Goal: Information Seeking & Learning: Understand process/instructions

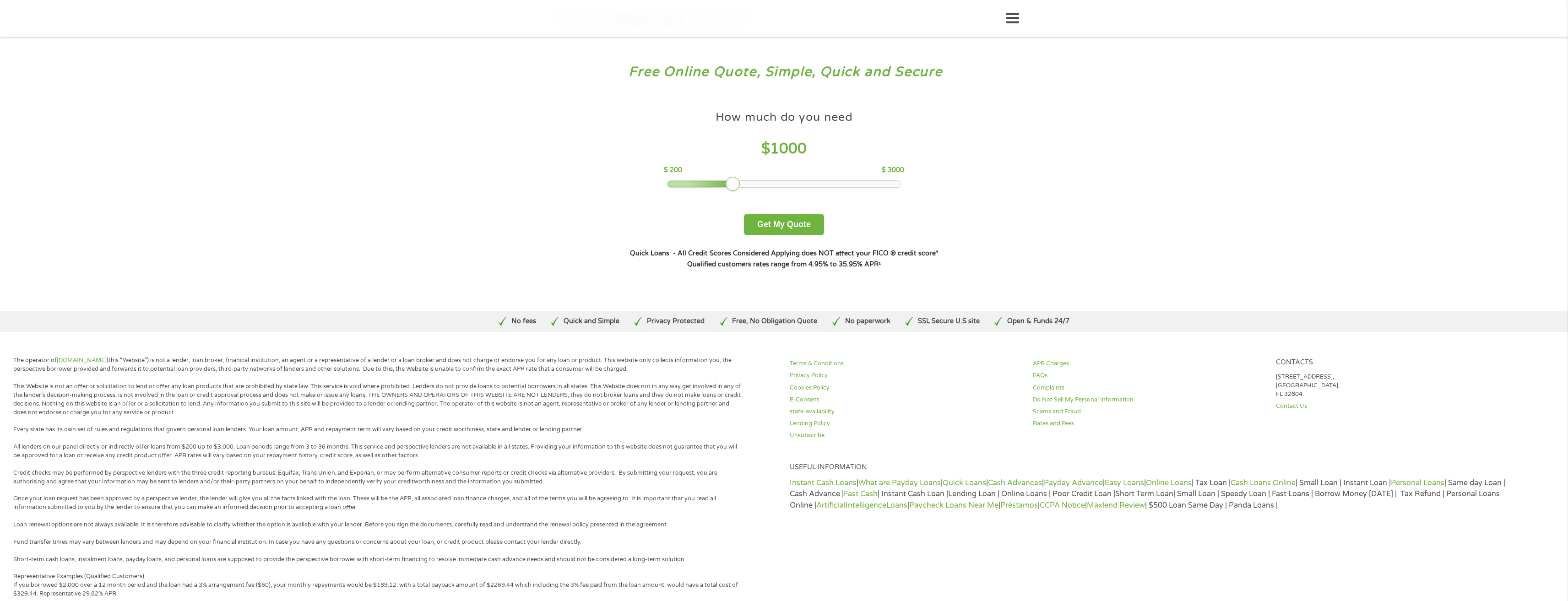
scroll to position [46, 0]
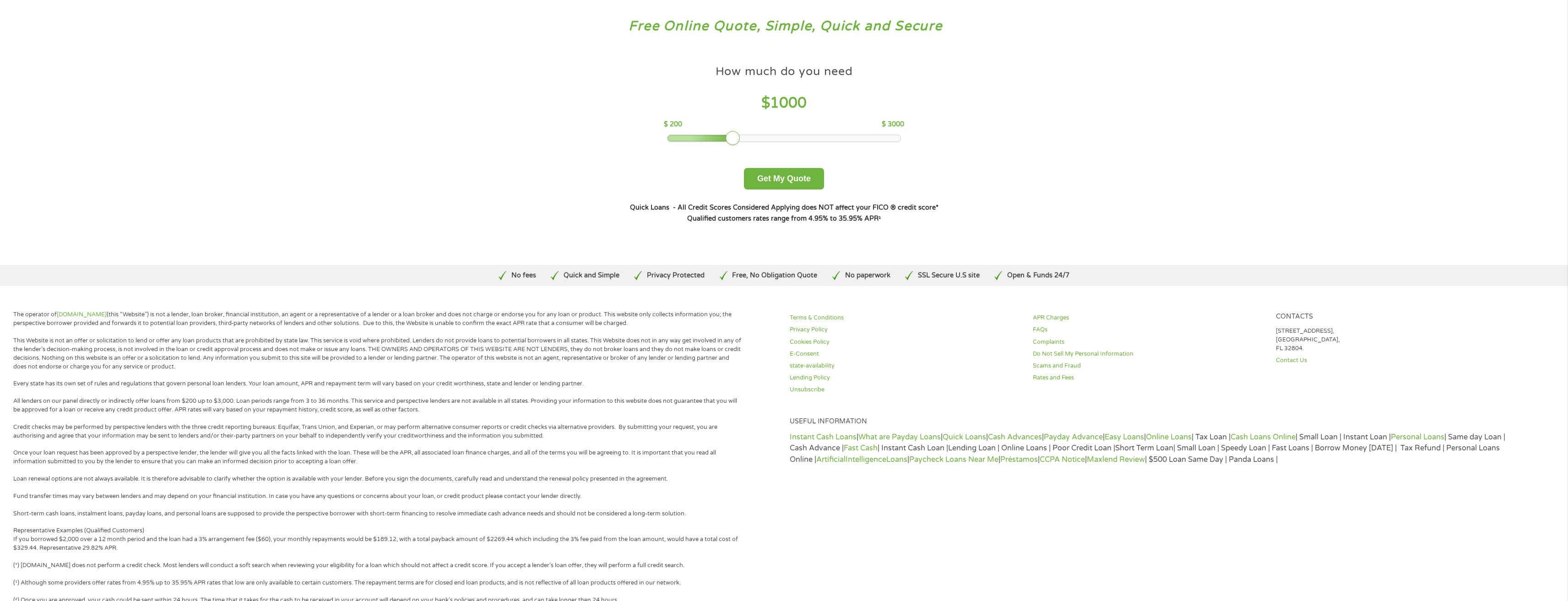
click at [884, 223] on div "Quick Loans - All Credit Scores Considered Applying does NOT affect your FICO ®…" at bounding box center [784, 213] width 320 height 23
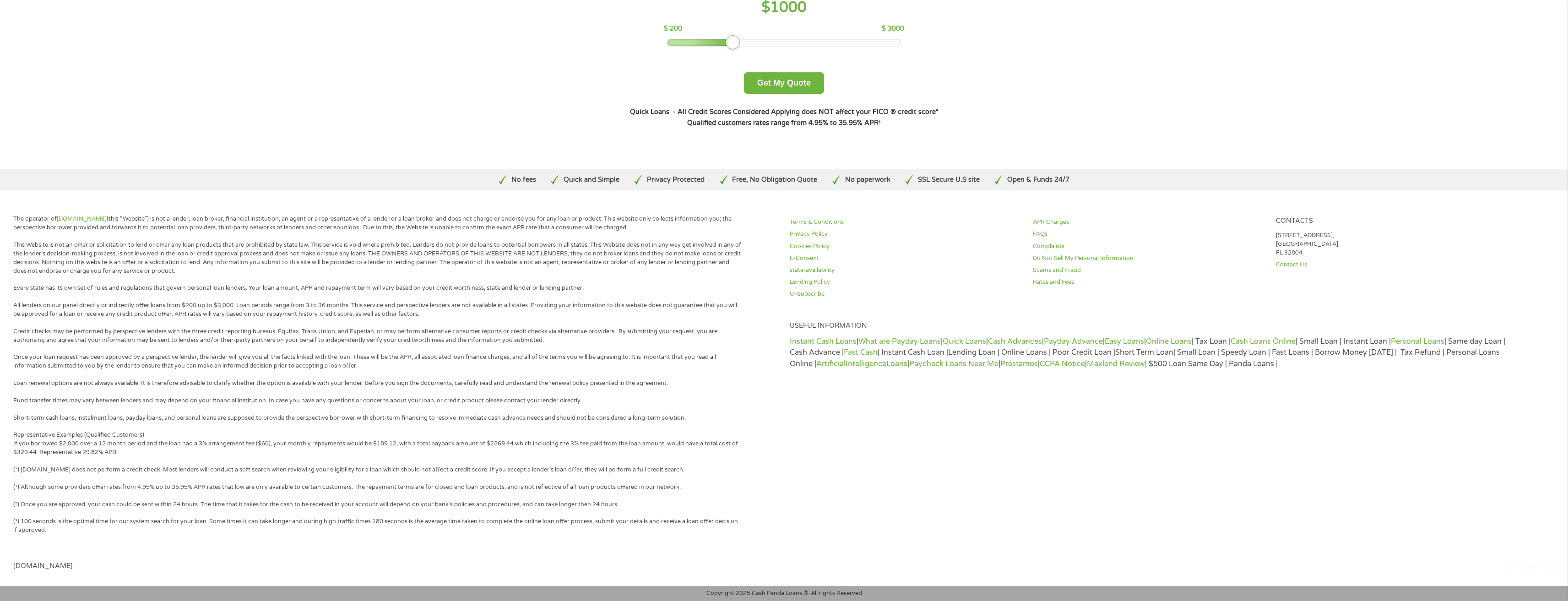
scroll to position [96, 0]
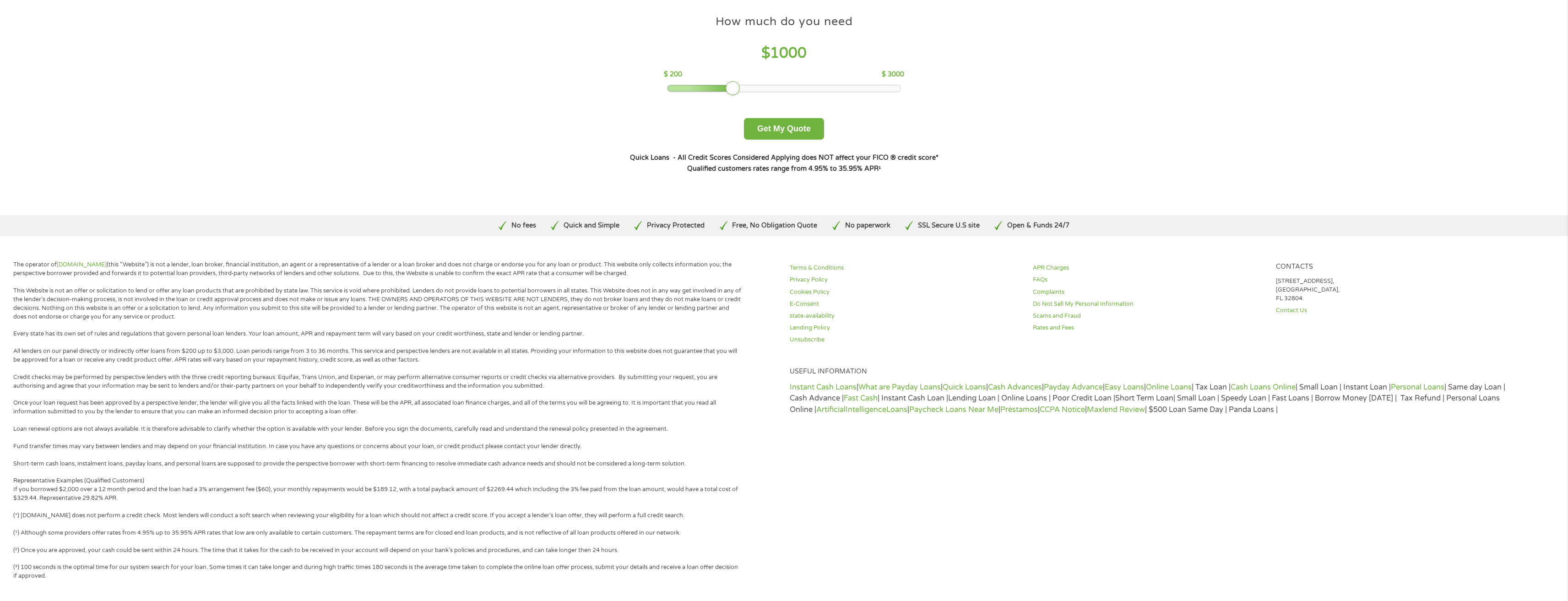
click at [770, 185] on div "How much do you need? $300 $500 $750 $900 $1000 $1500 $2000 $2500 $3000 Other a…" at bounding box center [784, 92] width 350 height 193
click at [619, 270] on p "The operator of Cashpandaloans.com (this “Website”) is not a lender, loan broke…" at bounding box center [378, 269] width 730 height 17
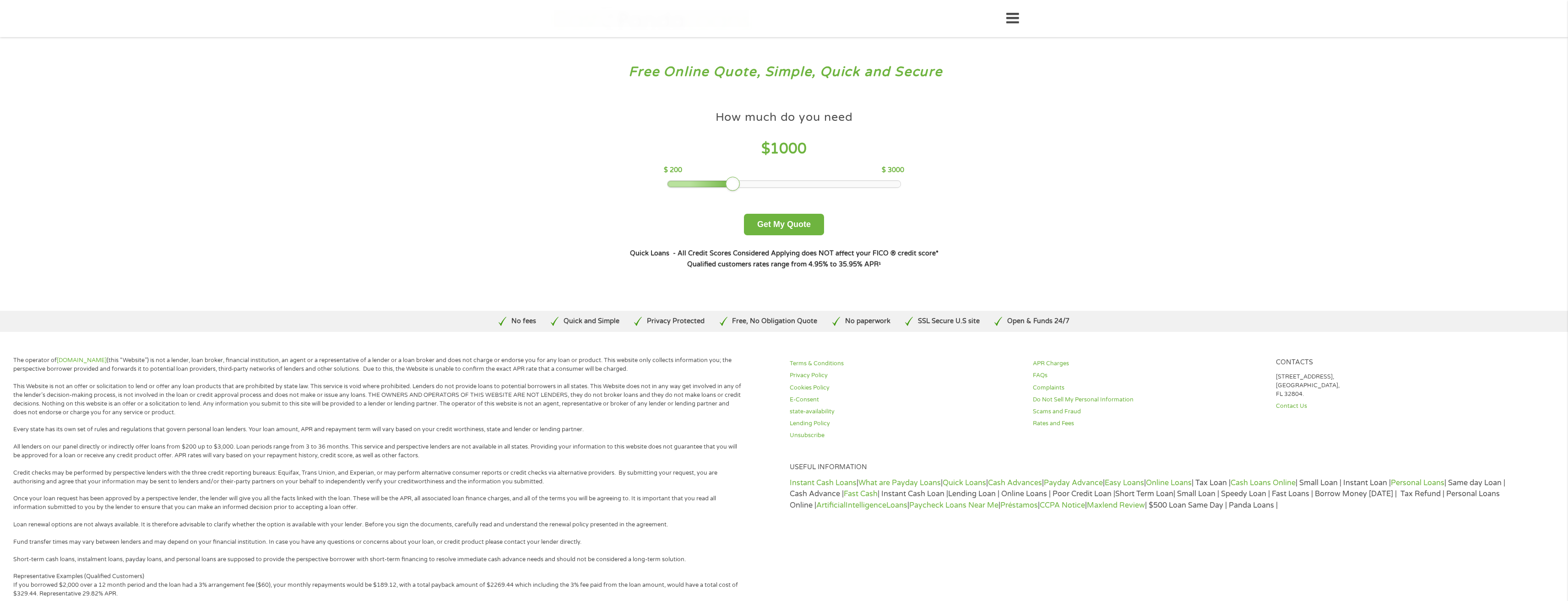
scroll to position [46, 0]
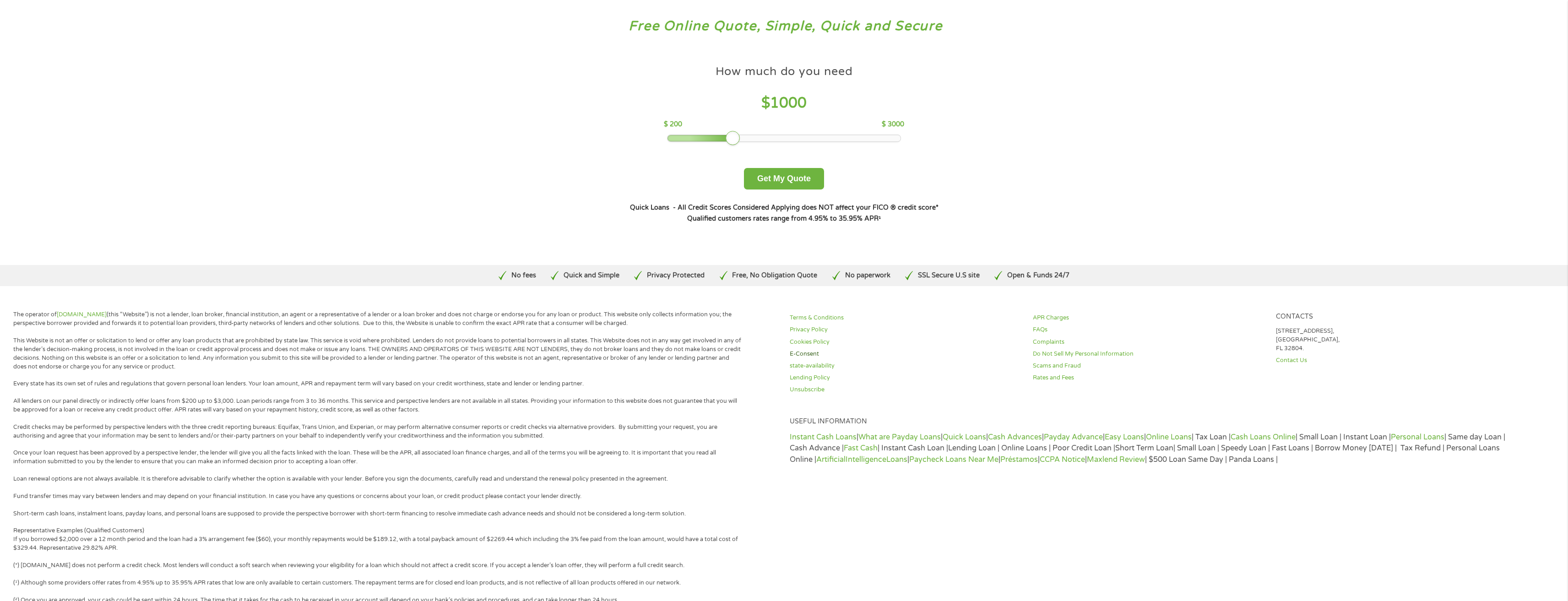
click at [950, 350] on link "E-Consent" at bounding box center [906, 354] width 232 height 9
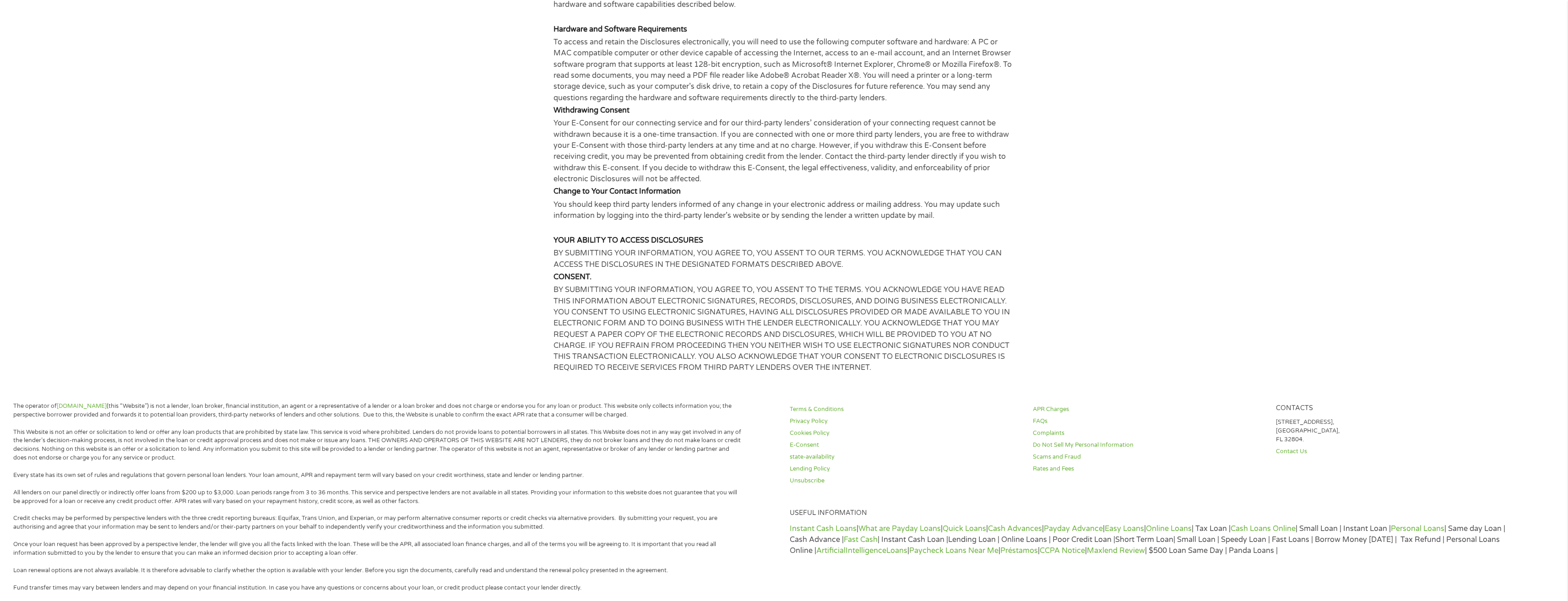
scroll to position [412, 0]
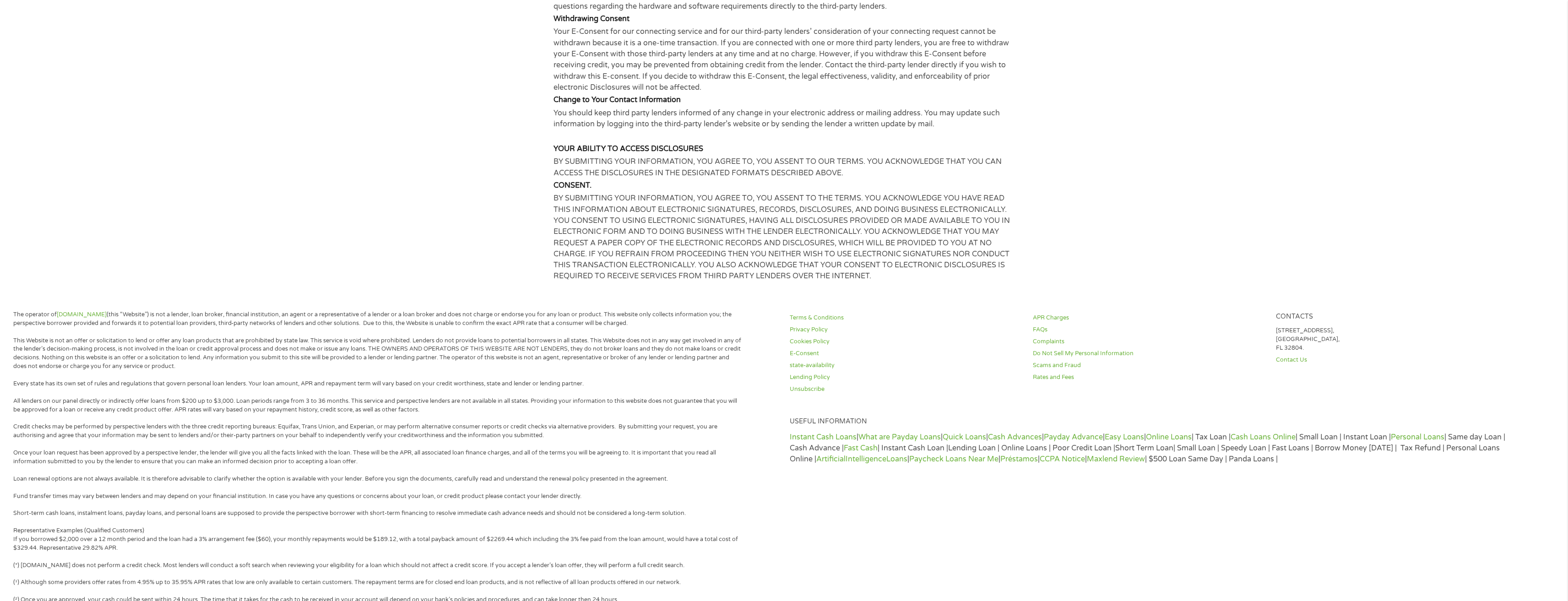
click at [891, 140] on h5 at bounding box center [784, 137] width 462 height 9
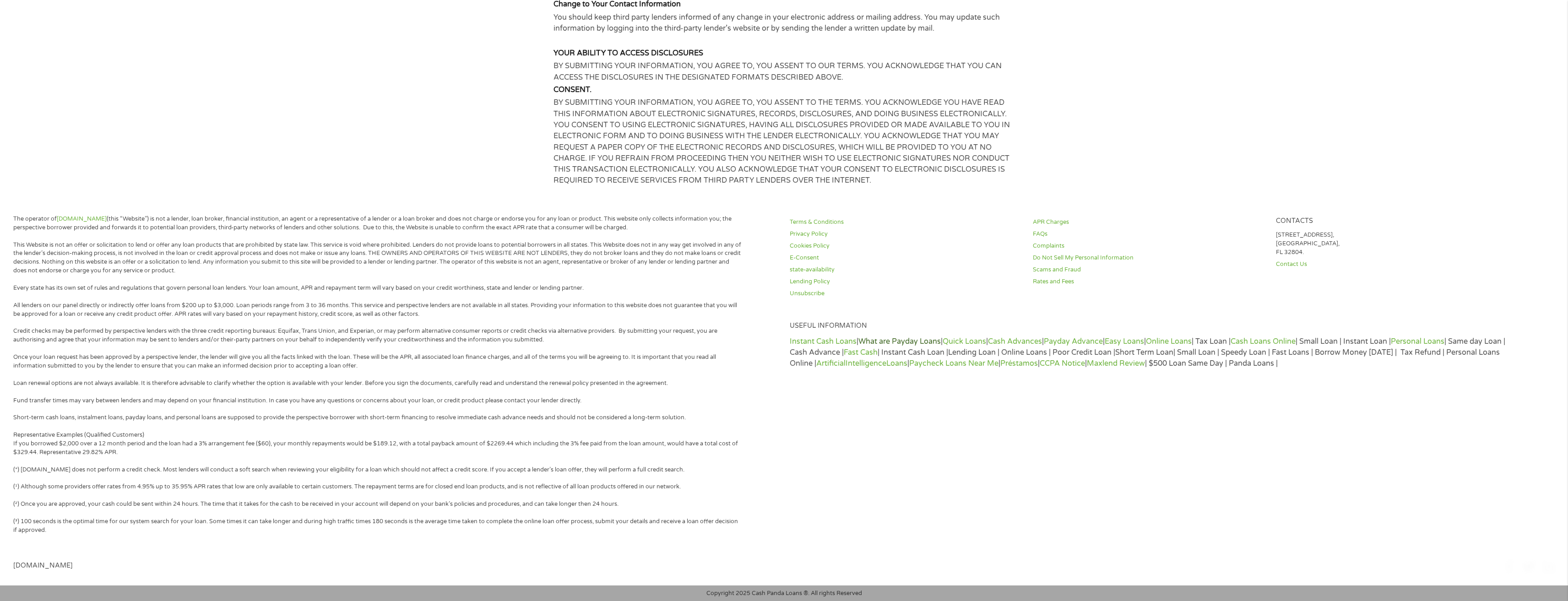
scroll to position [461, 0]
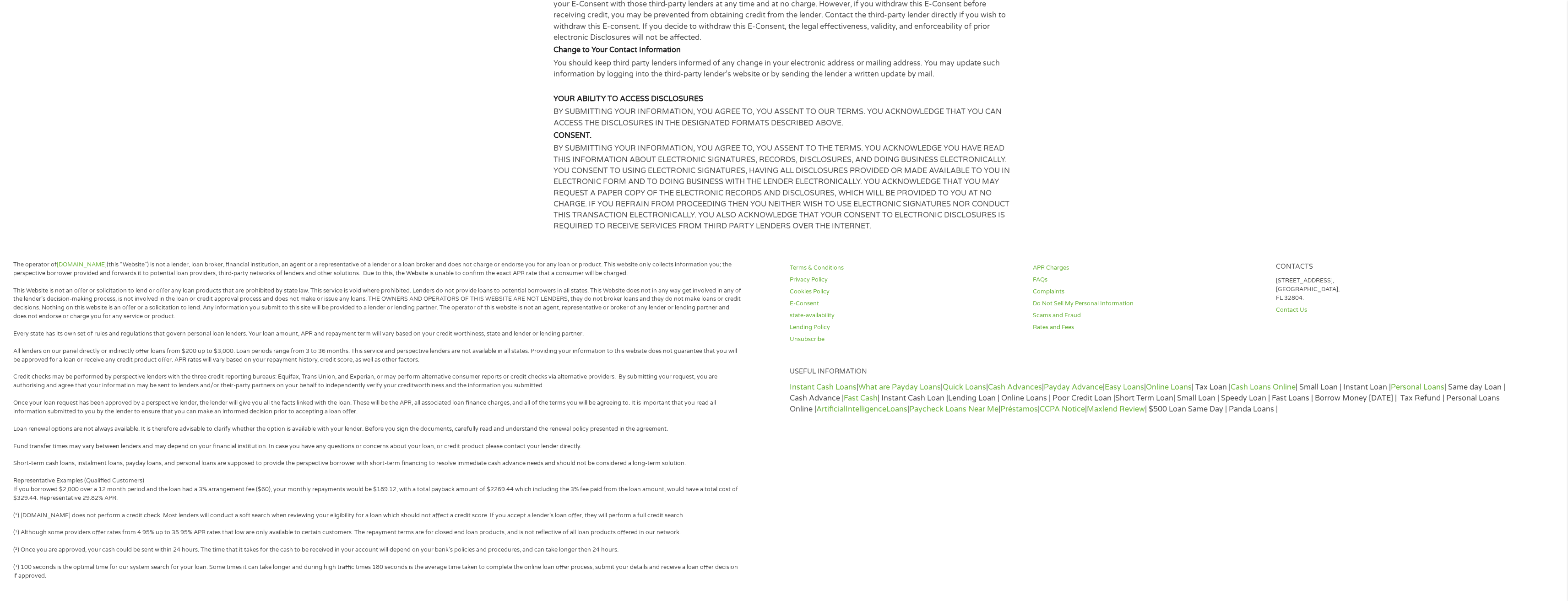
click at [788, 144] on p "BY SUBMITTING YOUR INFORMATION, YOU AGREE TO, YOU ASSENT TO THE TERMS. YOU ACKN…" at bounding box center [784, 187] width 462 height 89
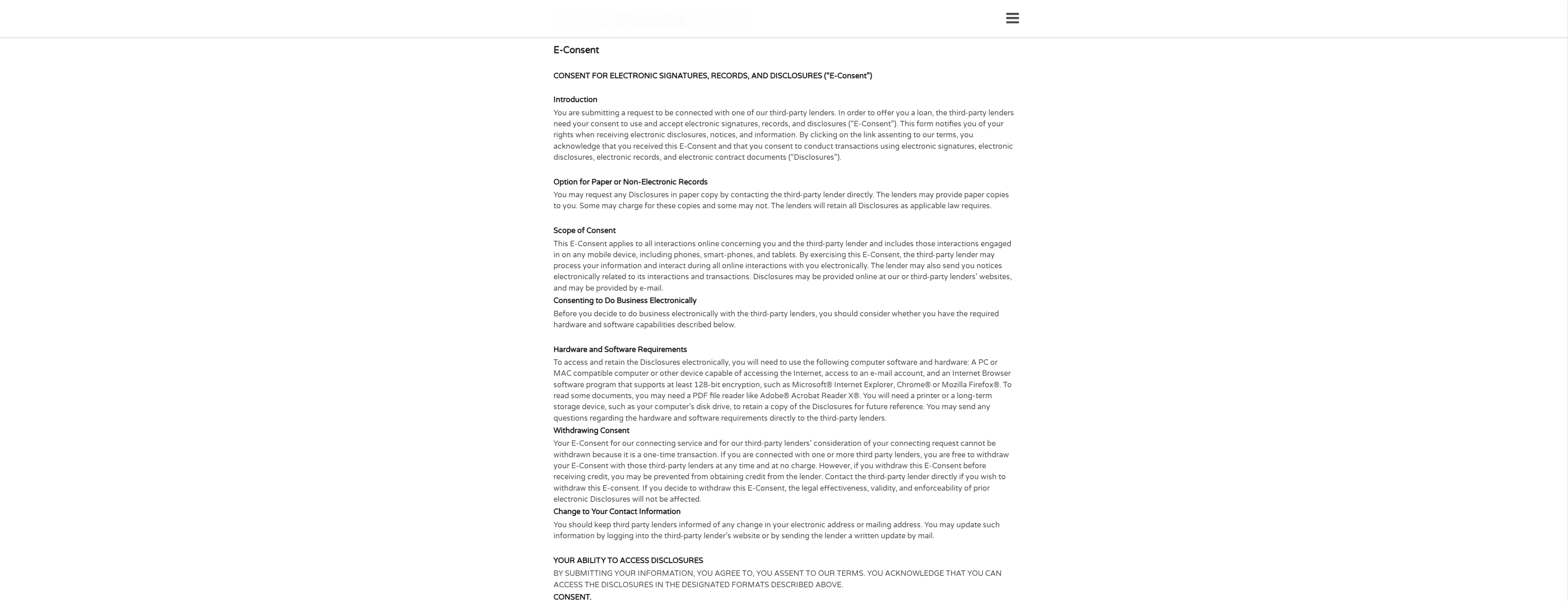
scroll to position [46, 0]
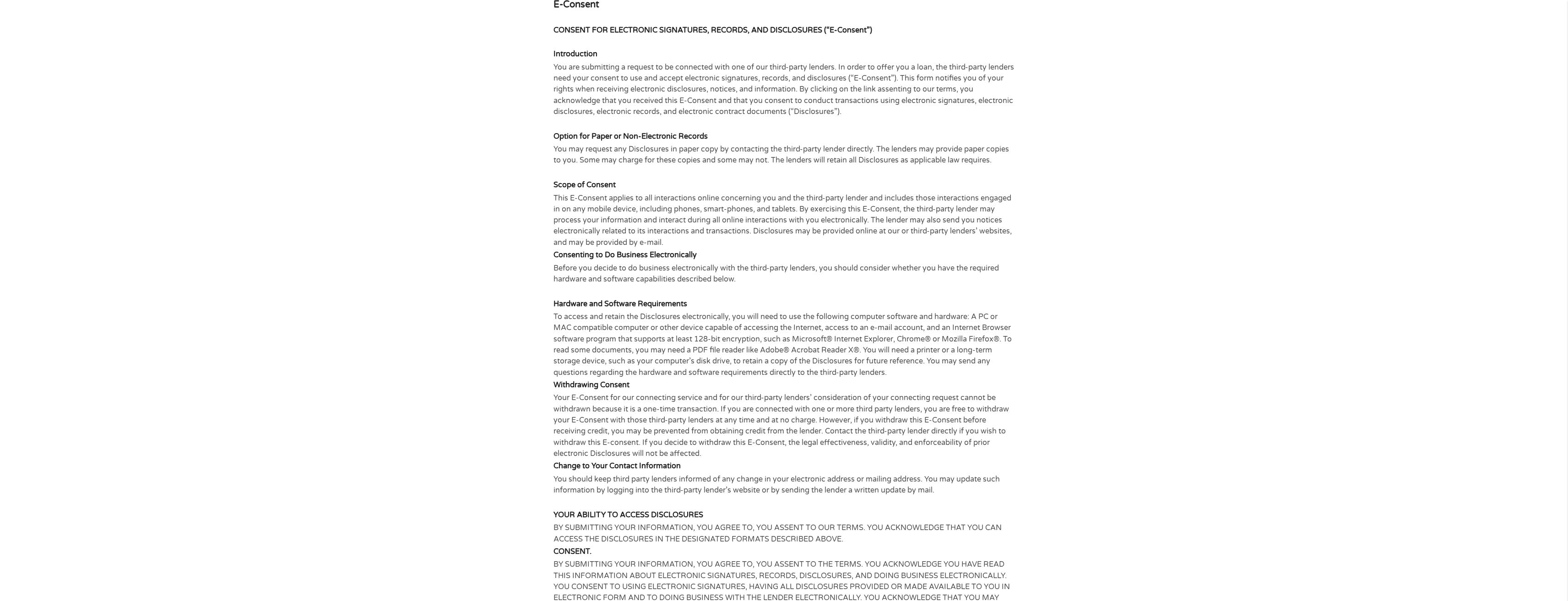
click at [953, 408] on p "Your E-Consent for our connecting service and for our third-party lenders’ cons…" at bounding box center [784, 426] width 462 height 67
click at [650, 484] on p "You should keep third party lenders informed of any change in your electronic a…" at bounding box center [784, 485] width 462 height 23
click at [1134, 594] on section "E-Consent CONSENT FOR ELECTRONIC SIGNATURES, RECORDS, AND DISCLOSURES (“E-Conse…" at bounding box center [784, 322] width 1568 height 661
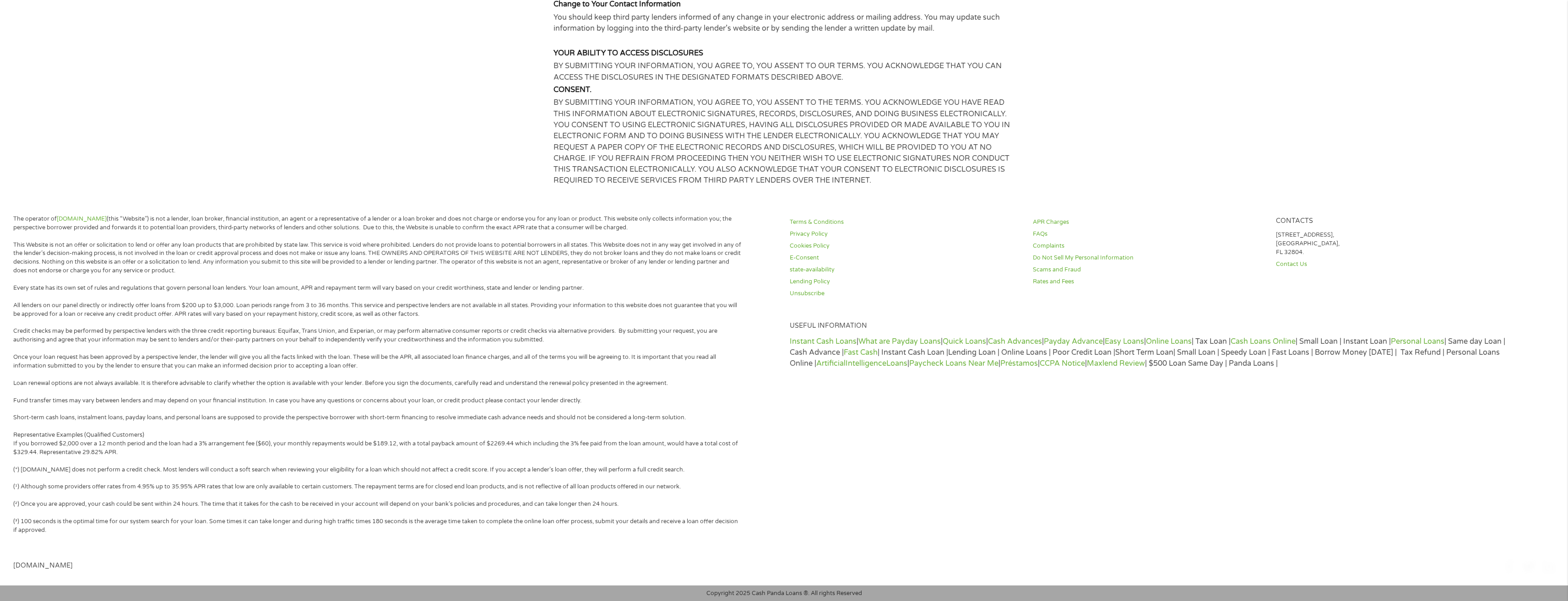
scroll to position [461, 0]
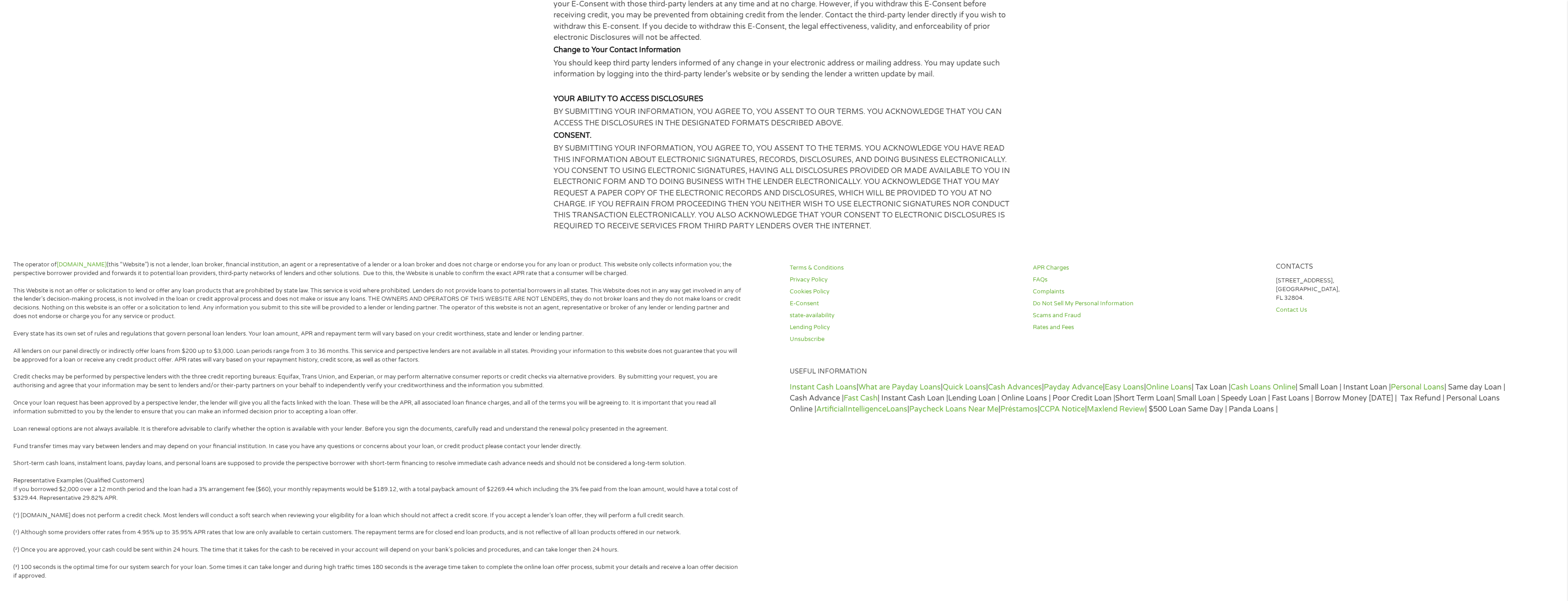
click at [611, 104] on h5 "YOUR ABILITY TO ACCESS DISCLOSURES" at bounding box center [784, 99] width 462 height 9
click at [935, 28] on p "Your E-Consent for our connecting service and for our third-party lenders’ cons…" at bounding box center [784, 9] width 462 height 67
click at [575, 238] on body "Home Get Loan Offer How it works FAQs Blog Cash Loans Quick Loans Online Loans …" at bounding box center [784, 93] width 1568 height 1108
click at [973, 12] on p "Your E-Consent for our connecting service and for our third-party lenders’ cons…" at bounding box center [784, 9] width 462 height 67
click at [651, 16] on p "Your E-Consent for our connecting service and for our third-party lenders’ cons…" at bounding box center [784, 9] width 462 height 67
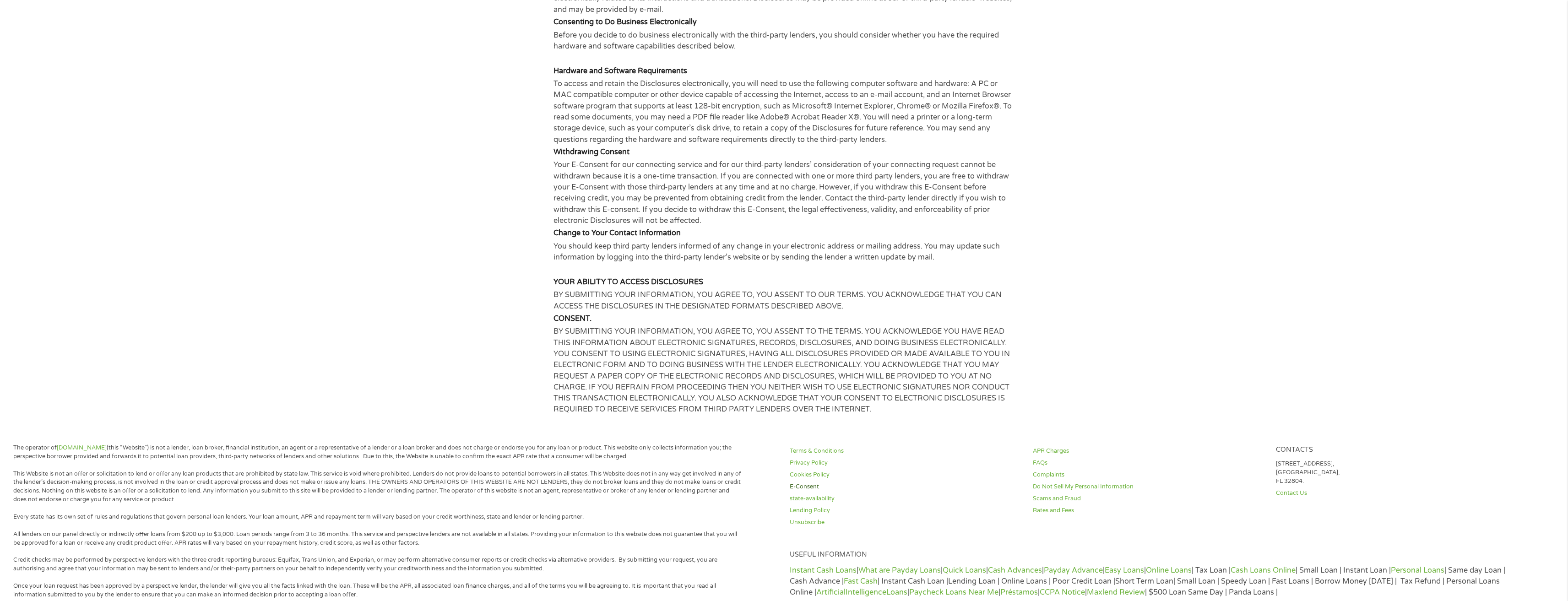
scroll to position [233, 0]
